Goal: Contribute content: Contribute content

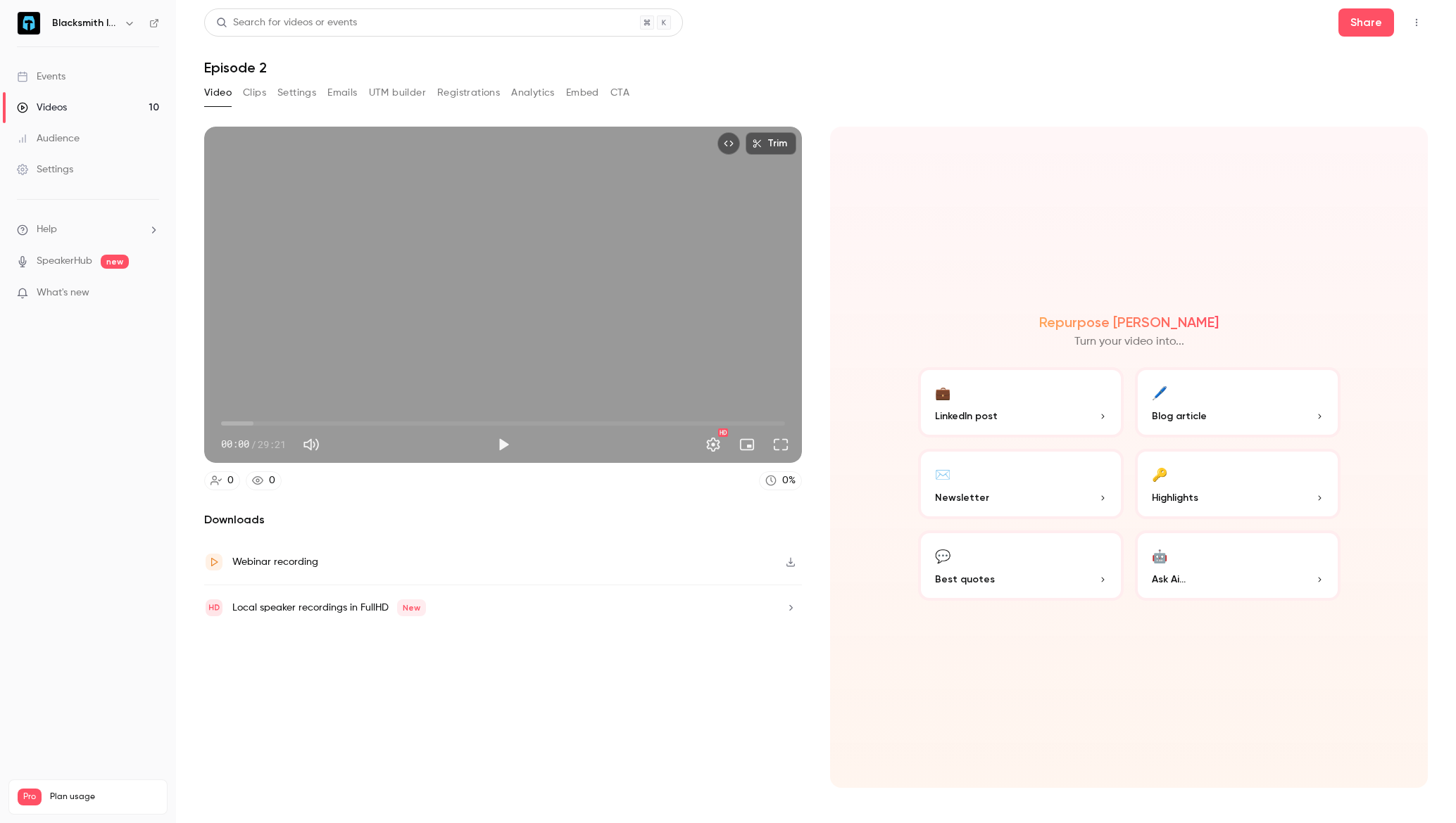
click at [119, 110] on link "Videos 10" at bounding box center [88, 108] width 176 height 31
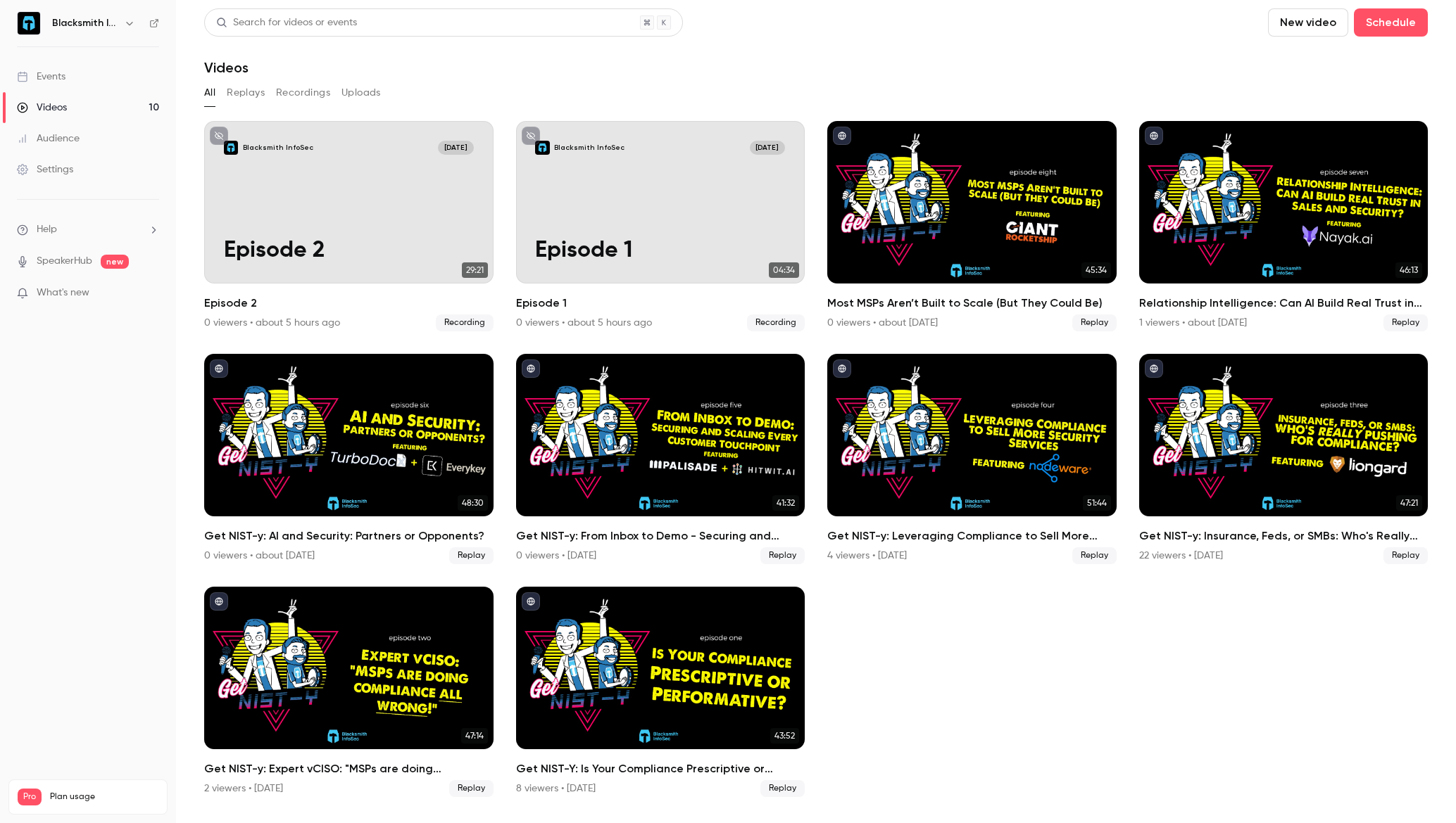
click at [1322, 21] on button "New video" at bounding box center [1308, 22] width 80 height 28
click at [1378, 30] on div at bounding box center [728, 411] width 1456 height 823
click at [1379, 26] on button "Schedule" at bounding box center [1390, 22] width 74 height 28
click at [1327, 29] on div at bounding box center [728, 411] width 1456 height 823
click at [1316, 24] on button "New video" at bounding box center [1308, 22] width 80 height 28
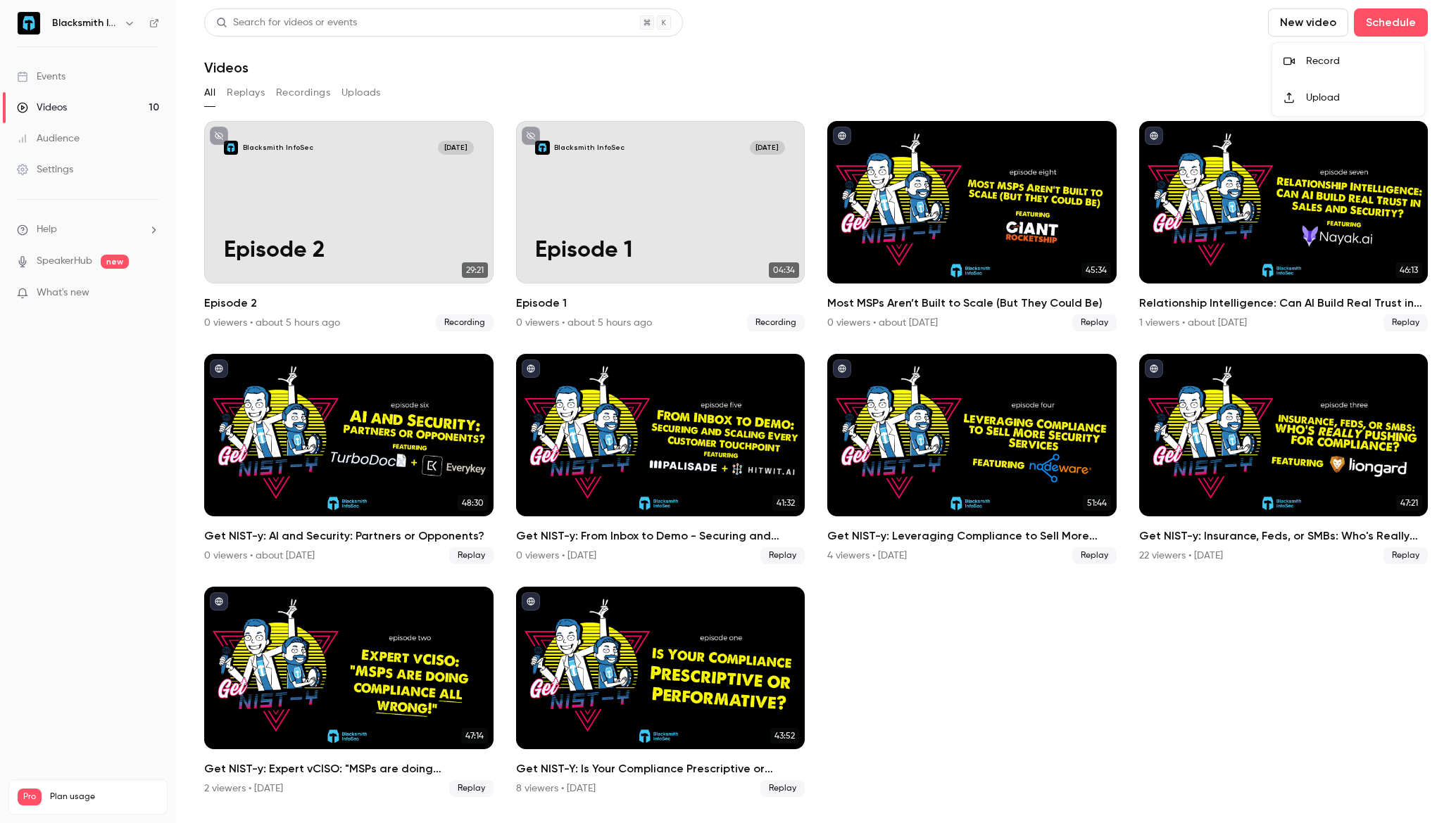
click at [1314, 69] on li "Record" at bounding box center [1348, 61] width 152 height 37
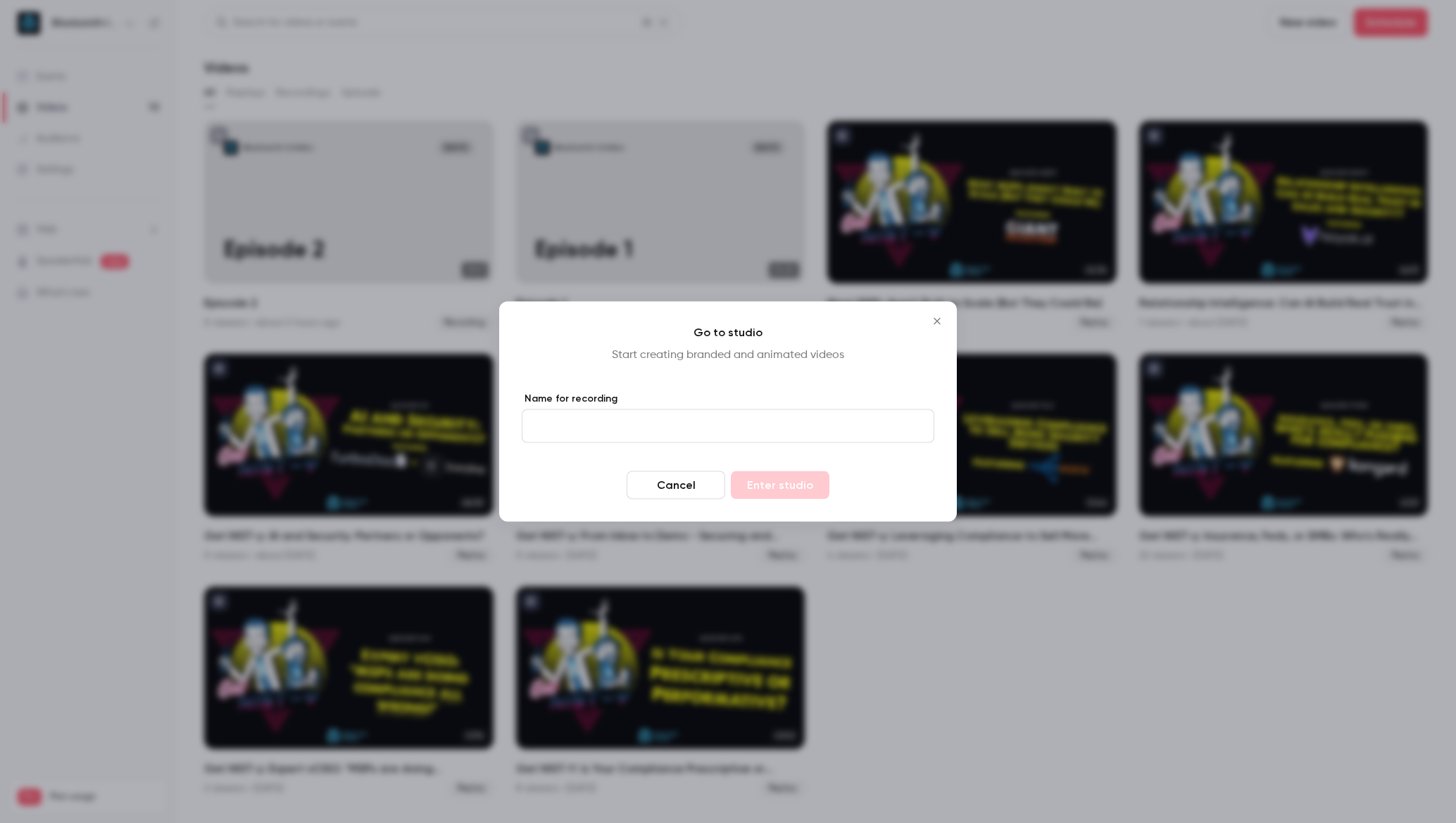
click at [630, 426] on input "Name for recording" at bounding box center [728, 427] width 413 height 34
type input "*********"
click at [778, 493] on button "Enter studio" at bounding box center [780, 486] width 99 height 28
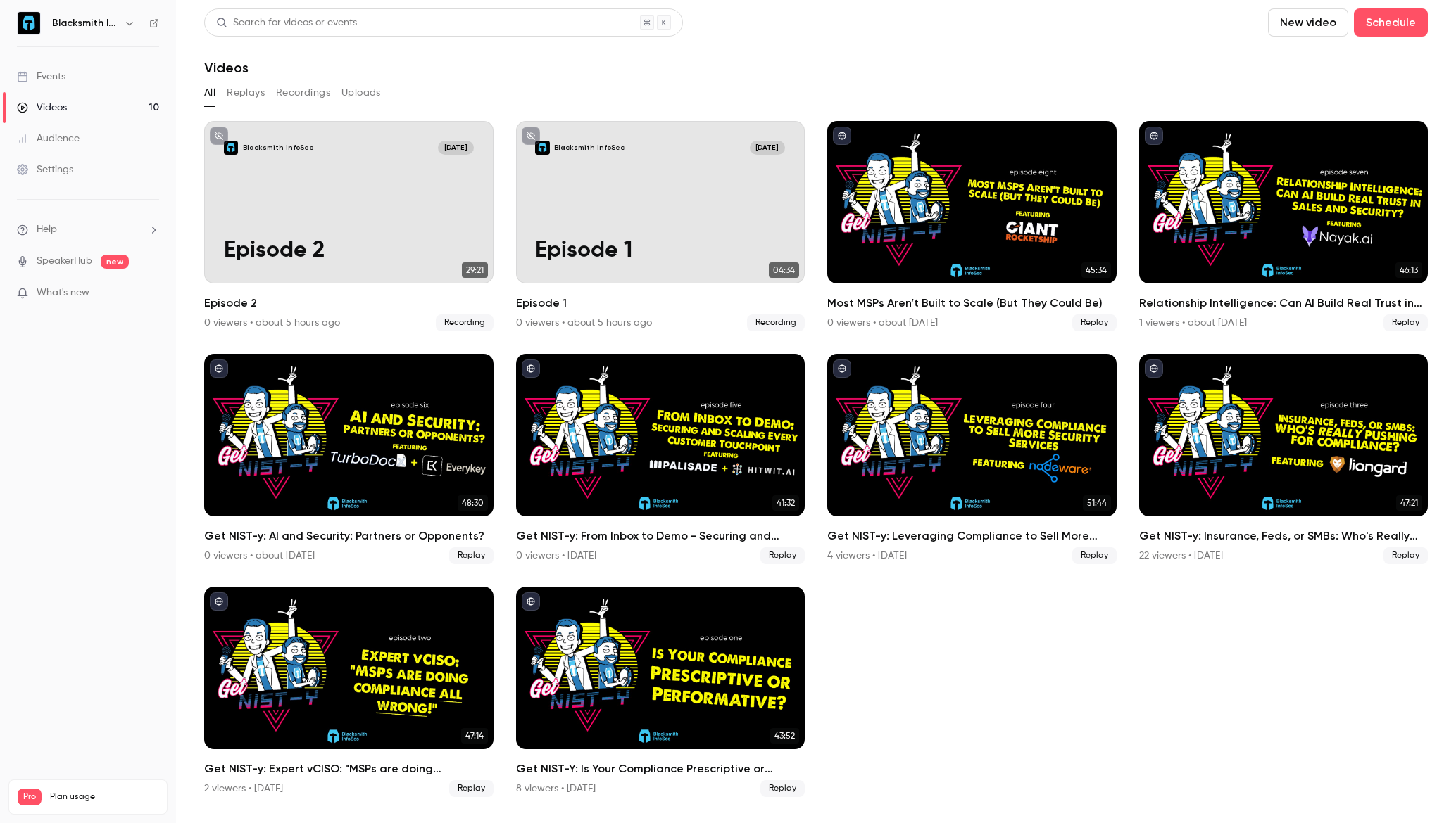
click at [1328, 23] on button "New video" at bounding box center [1308, 22] width 80 height 28
click at [1316, 59] on div "Record" at bounding box center [1359, 61] width 107 height 14
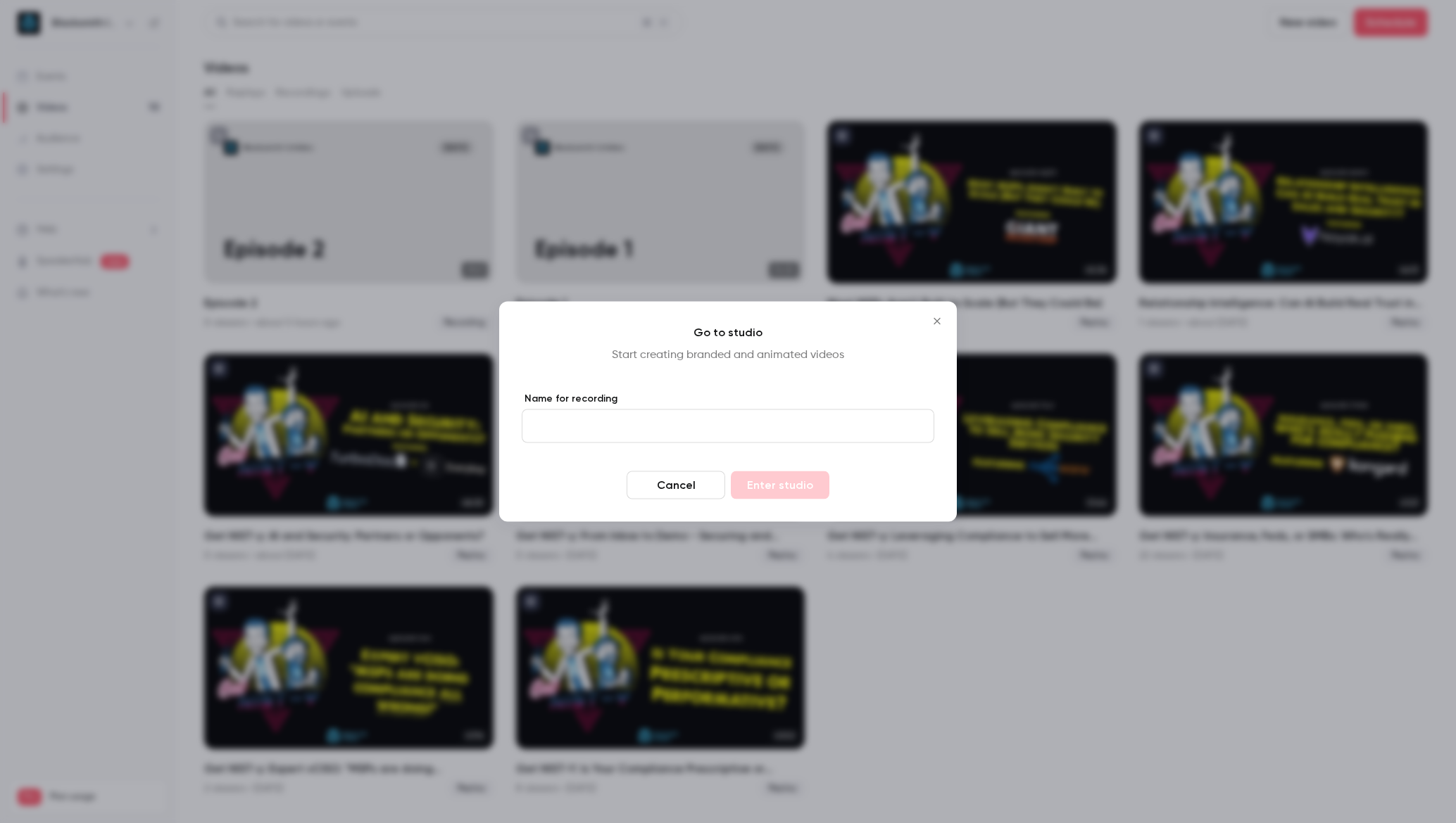
click at [650, 427] on input "Name for recording" at bounding box center [728, 427] width 413 height 34
type input "*********"
click at [792, 488] on button "Enter studio" at bounding box center [780, 486] width 99 height 28
